Goal: Task Accomplishment & Management: Manage account settings

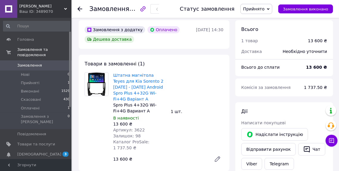
scroll to position [25, 0]
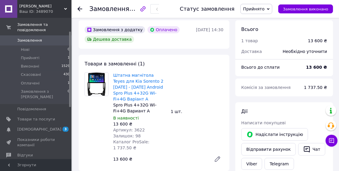
click at [63, 9] on div "Ваш ID: 3489070" at bounding box center [45, 11] width 52 height 5
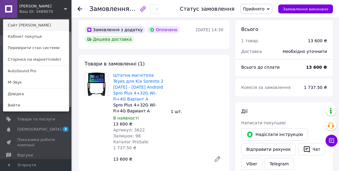
click at [34, 27] on link "Сайт [PERSON_NAME]" at bounding box center [36, 25] width 66 height 11
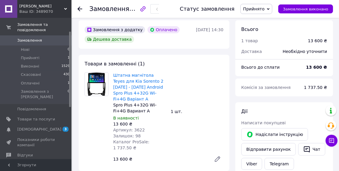
click at [80, 7] on icon at bounding box center [79, 9] width 5 height 5
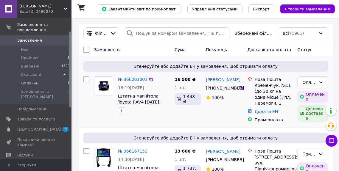
click at [134, 100] on span "Штатна магнітола Toyota RAV4 [DATE] - [DATE] Tesla style TS4 (9863) 4+64G (4G+C…" at bounding box center [141, 108] width 46 height 29
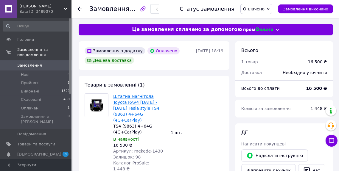
click at [127, 105] on link "Штатна магнітола Toyota RAV4 [DATE] - [DATE] Tesla style TS4 (9863) 4+64G (4G+C…" at bounding box center [136, 108] width 46 height 29
click at [80, 9] on use at bounding box center [79, 9] width 5 height 5
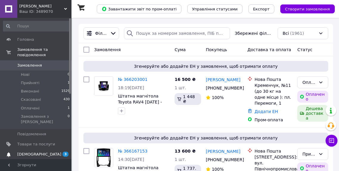
click at [27, 152] on span "[DEMOGRAPHIC_DATA]" at bounding box center [39, 154] width 44 height 5
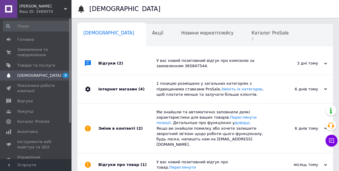
scroll to position [0, 3]
click at [115, 58] on div "Відгуки (2)" at bounding box center [127, 63] width 58 height 23
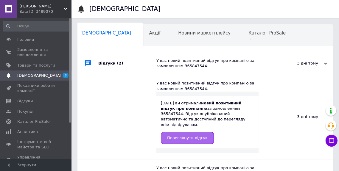
click at [186, 136] on span "Переглянути відгук" at bounding box center [187, 138] width 40 height 4
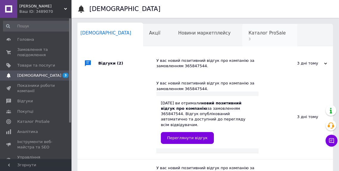
click at [248, 40] on span "3" at bounding box center [266, 39] width 37 height 4
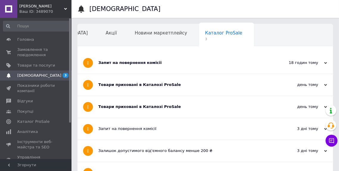
click at [137, 66] on div "Запит на повернення комісії" at bounding box center [182, 63] width 169 height 22
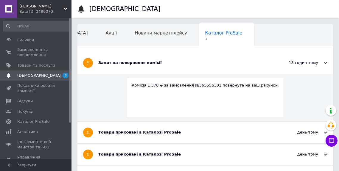
click at [128, 134] on div "Товари приховані в Каталозі ProSale" at bounding box center [182, 132] width 169 height 5
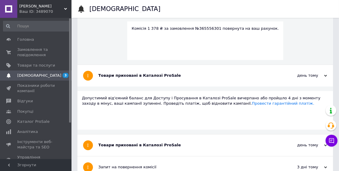
click at [124, 143] on div "Товари приховані в Каталозі ProSale" at bounding box center [182, 145] width 169 height 5
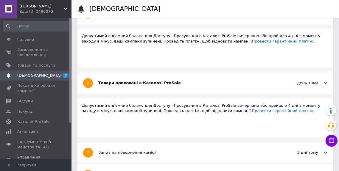
scroll to position [145, 0]
